Goal: Information Seeking & Learning: Compare options

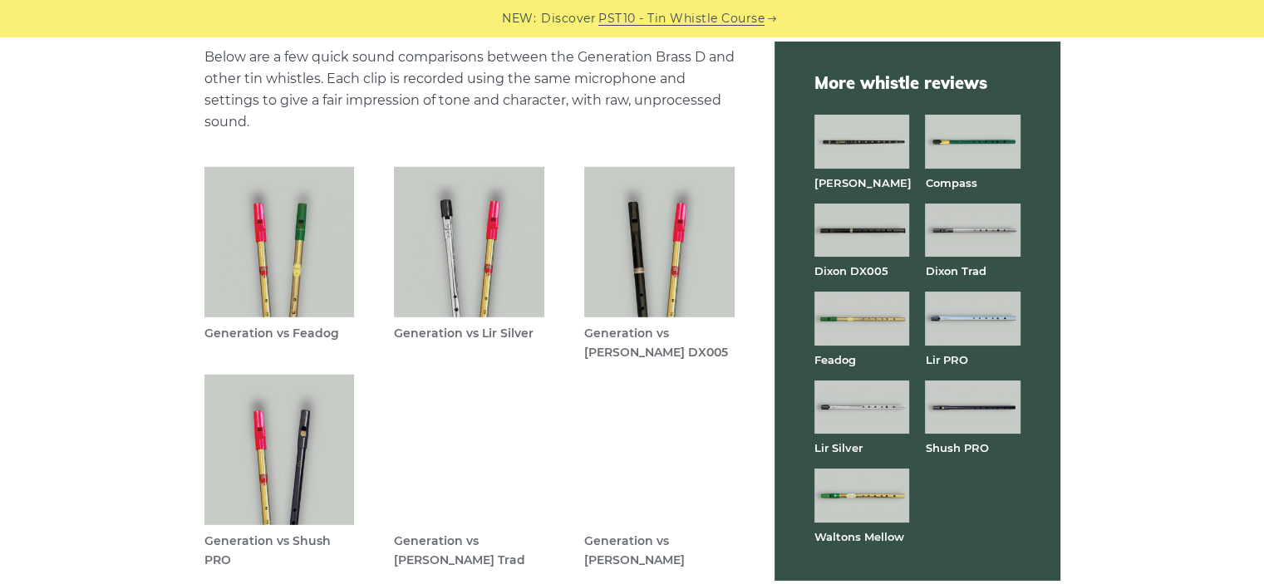
scroll to position [4818, 0]
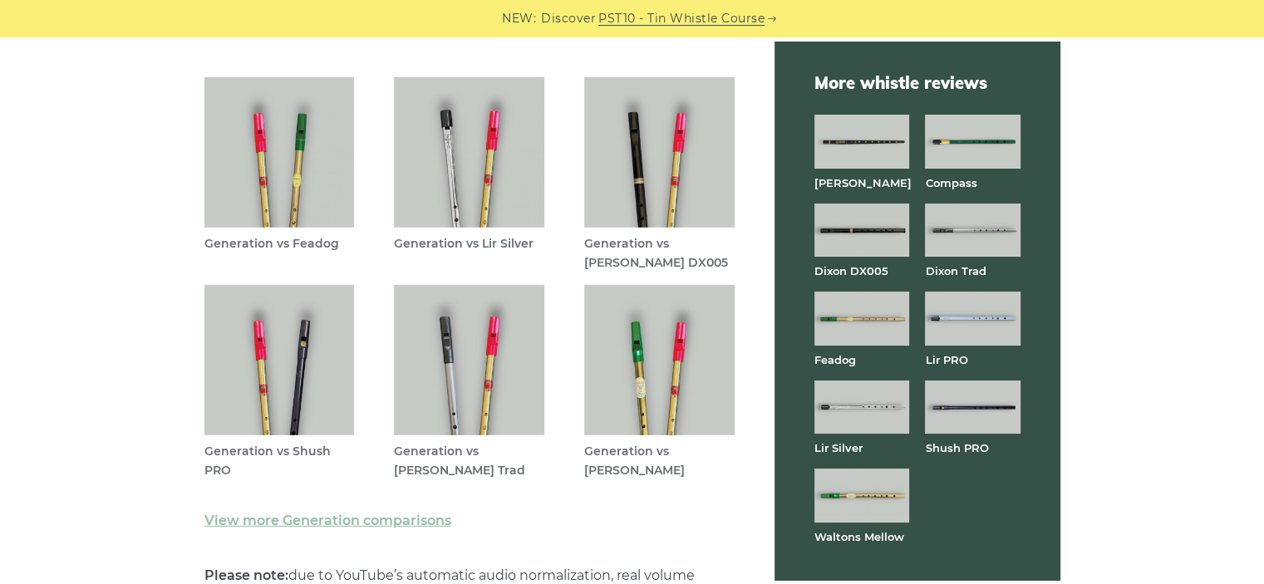
click at [656, 365] on img at bounding box center [659, 360] width 150 height 150
click at [874, 505] on img at bounding box center [861, 495] width 95 height 53
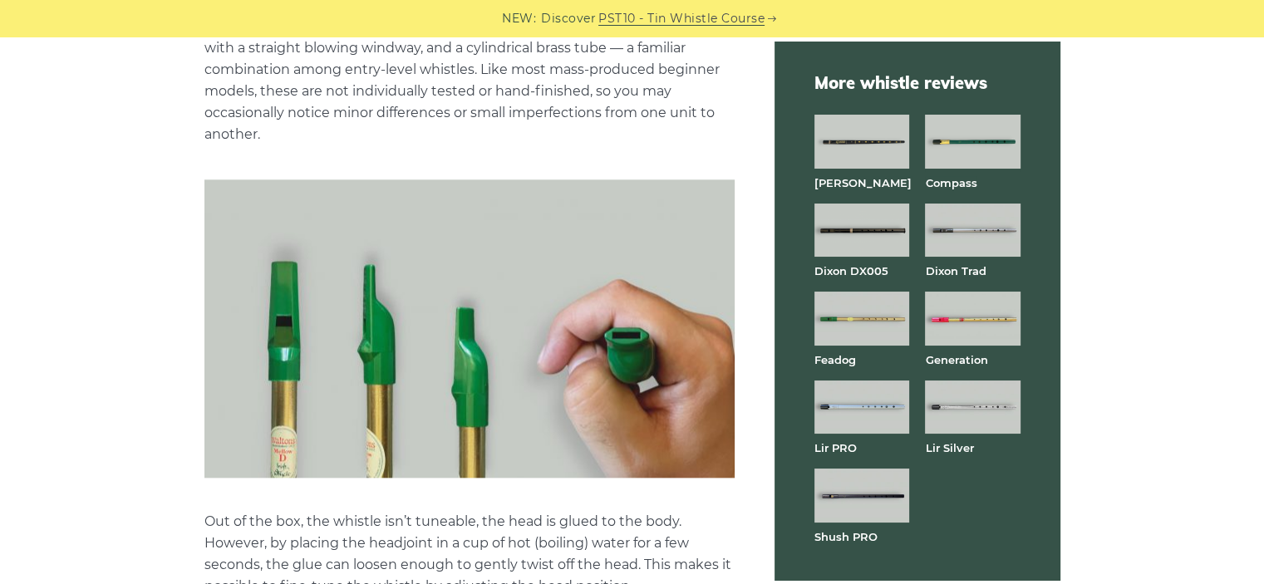
scroll to position [1744, 0]
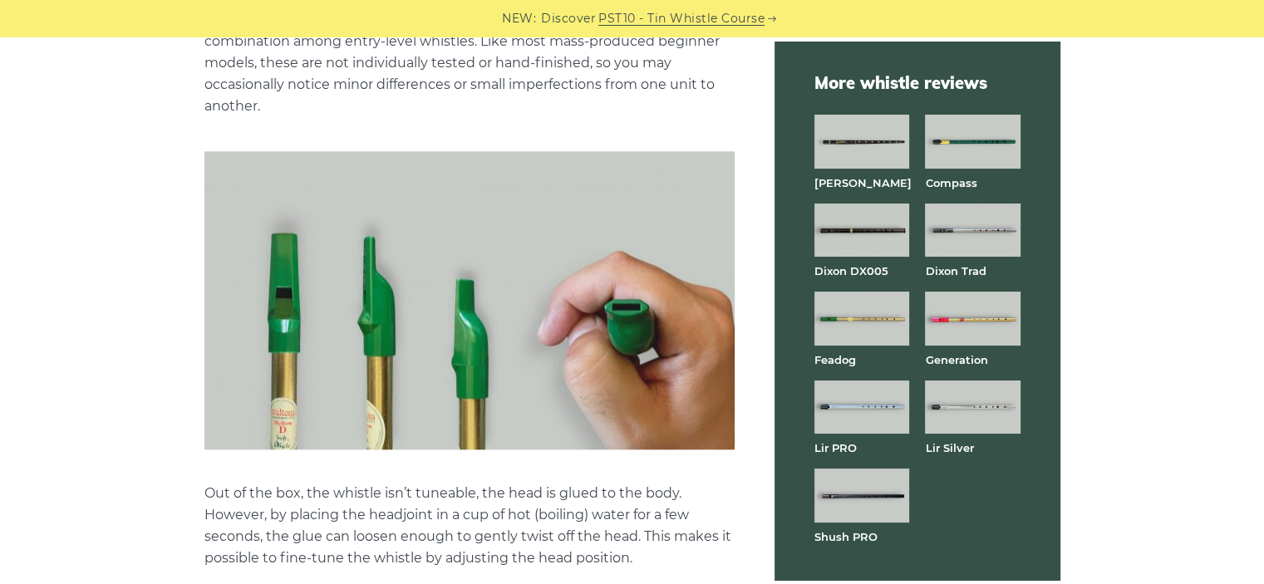
click at [850, 312] on img at bounding box center [861, 318] width 95 height 53
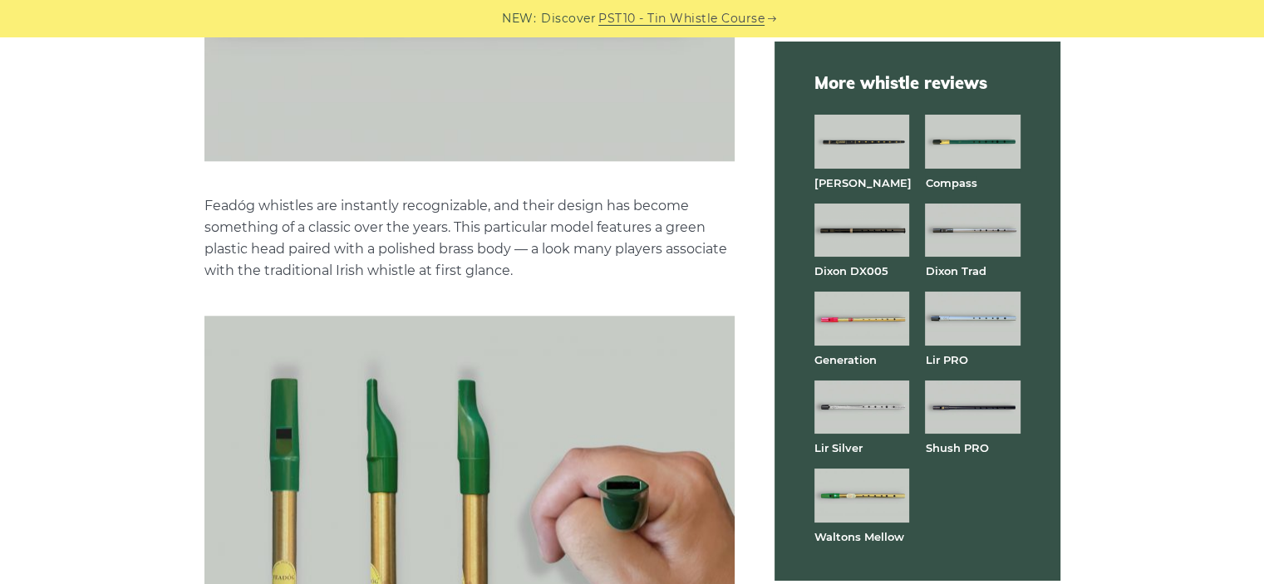
scroll to position [1661, 0]
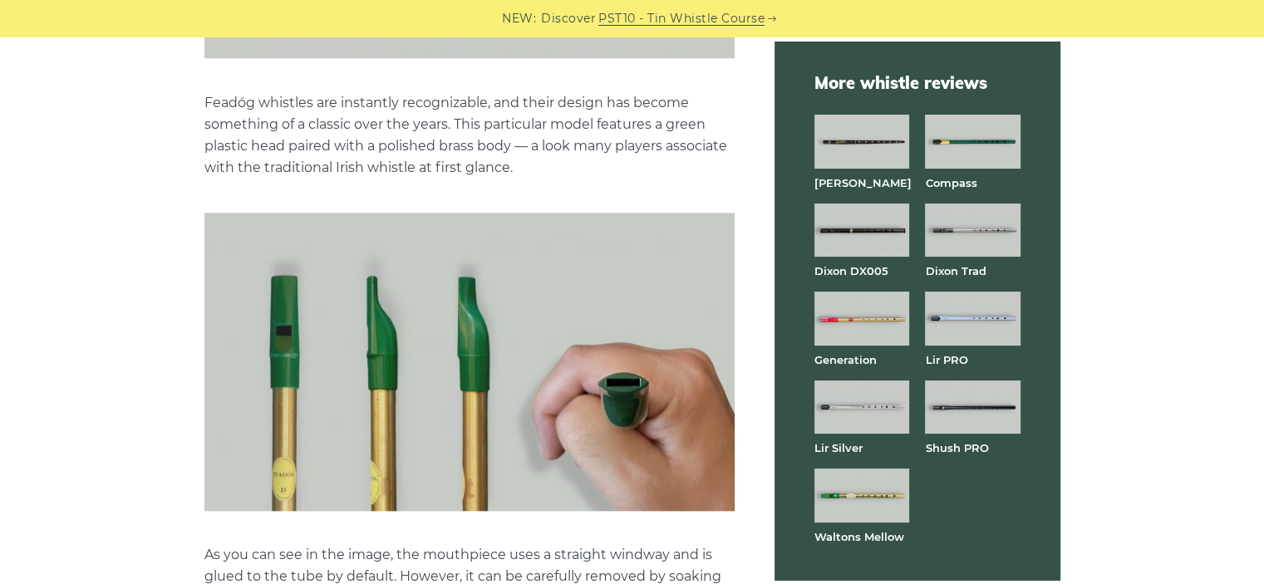
click at [854, 490] on img at bounding box center [861, 495] width 95 height 53
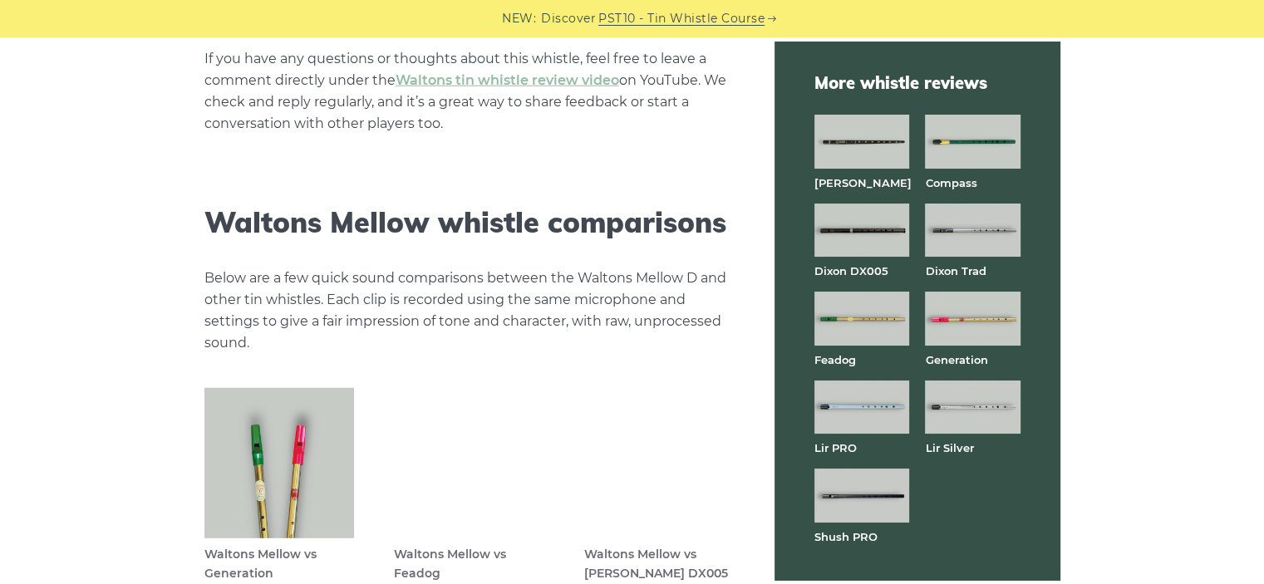
scroll to position [4652, 0]
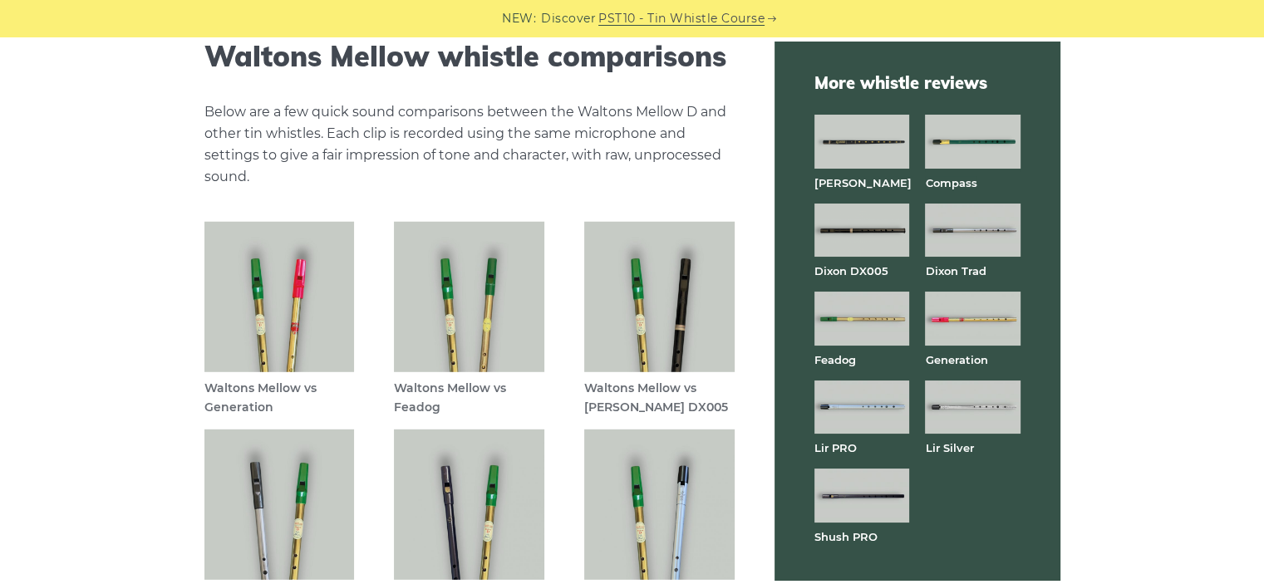
click at [851, 215] on img at bounding box center [861, 230] width 95 height 53
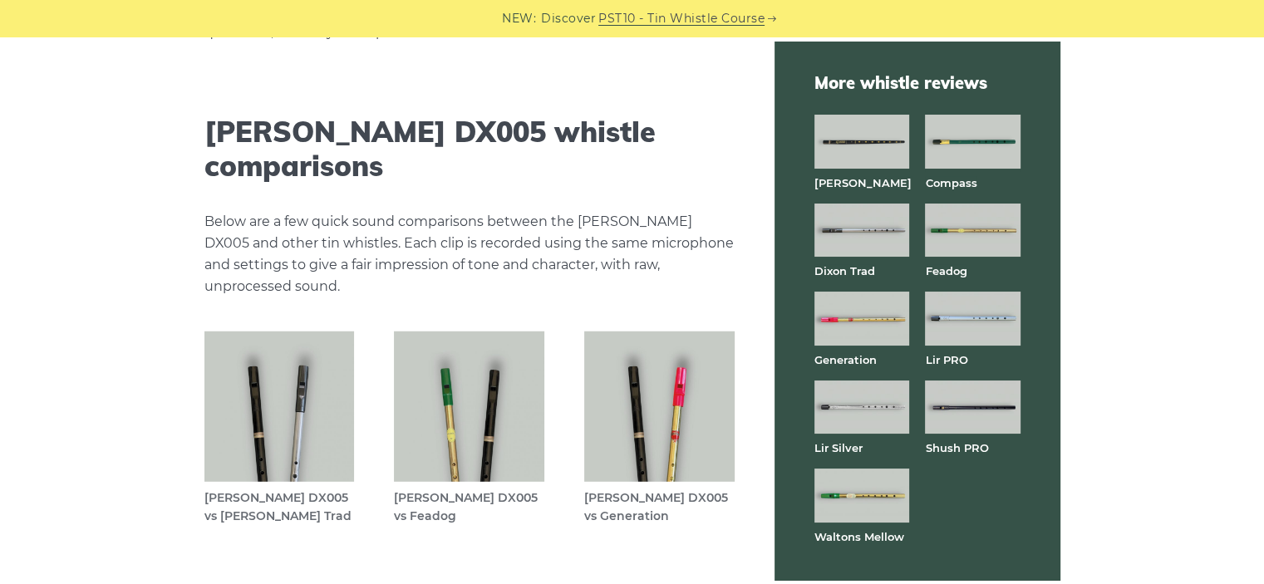
scroll to position [4569, 0]
